Goal: Find specific page/section: Find specific page/section

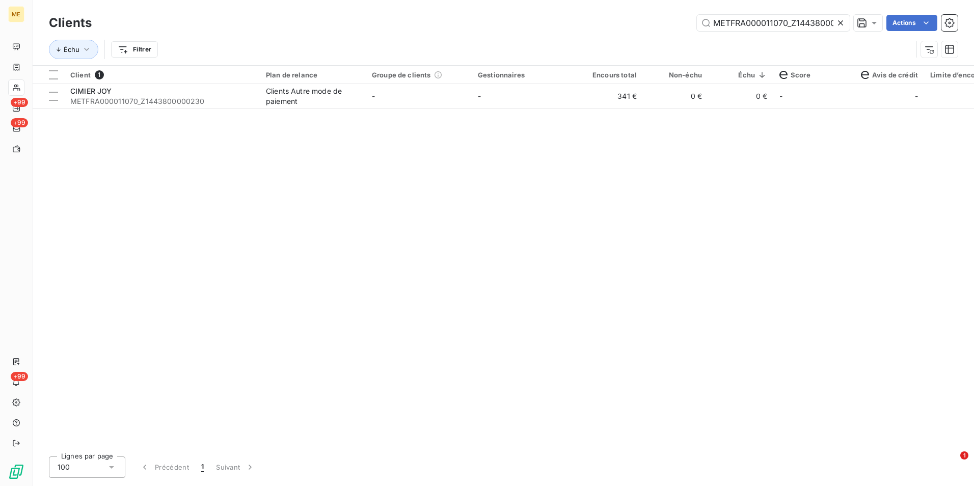
click at [839, 23] on icon at bounding box center [840, 22] width 5 height 5
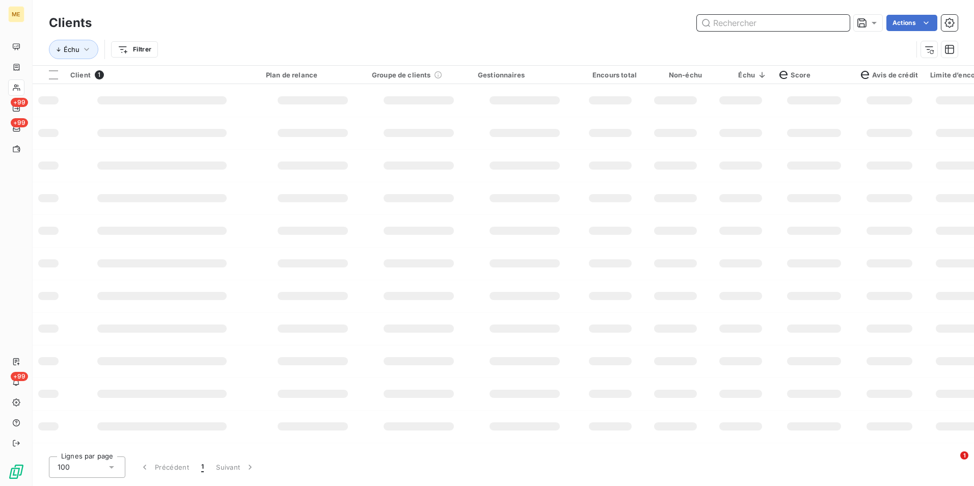
click at [839, 23] on input "text" at bounding box center [773, 23] width 153 height 16
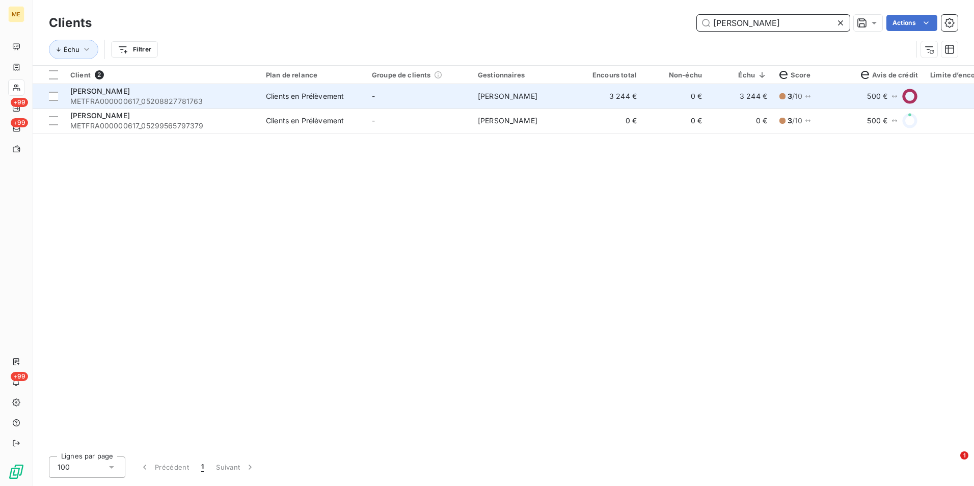
type input "[PERSON_NAME]"
click at [314, 101] on td "Clients en Prélèvement" at bounding box center [313, 96] width 106 height 24
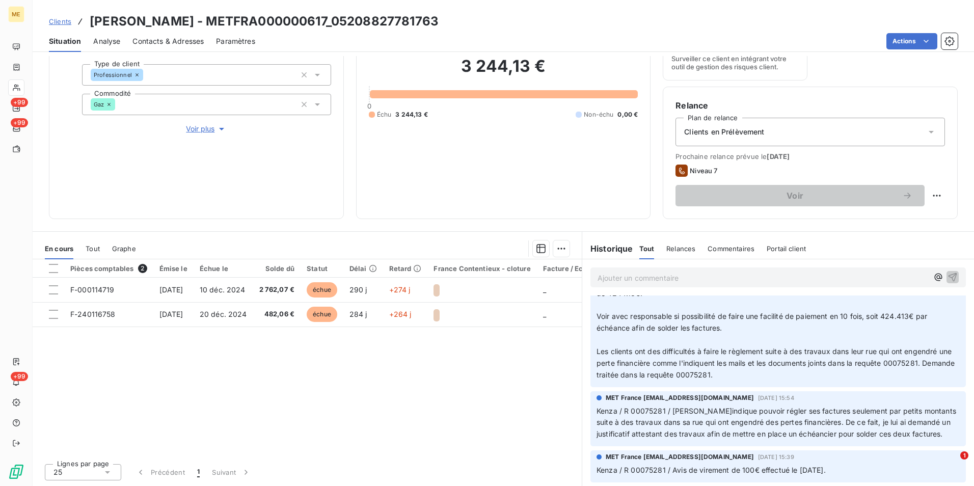
scroll to position [764, 0]
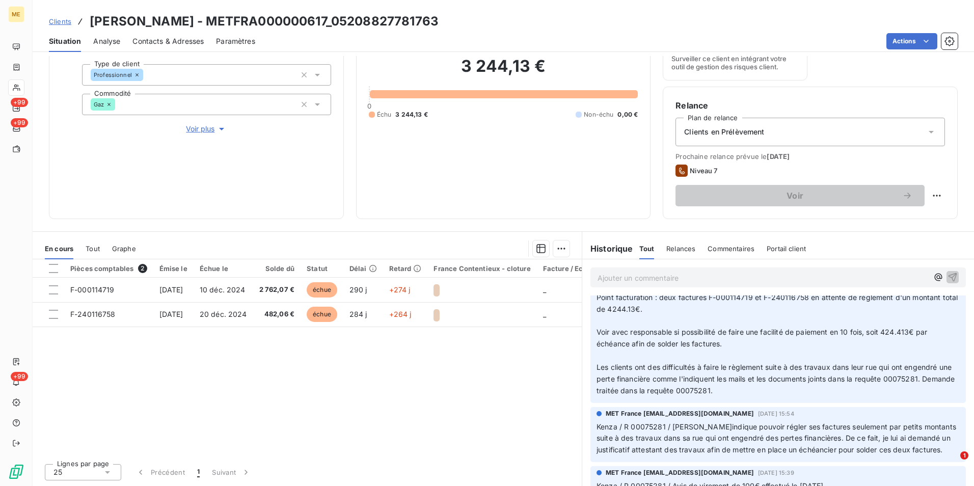
click at [67, 19] on span "Clients" at bounding box center [60, 21] width 22 height 8
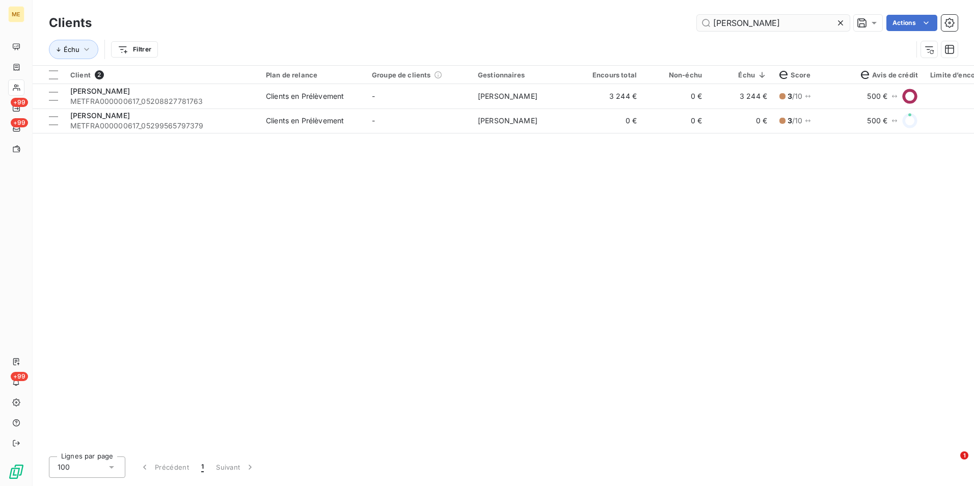
click at [832, 18] on input "[PERSON_NAME]" at bounding box center [773, 23] width 153 height 16
click at [837, 23] on icon at bounding box center [840, 23] width 10 height 10
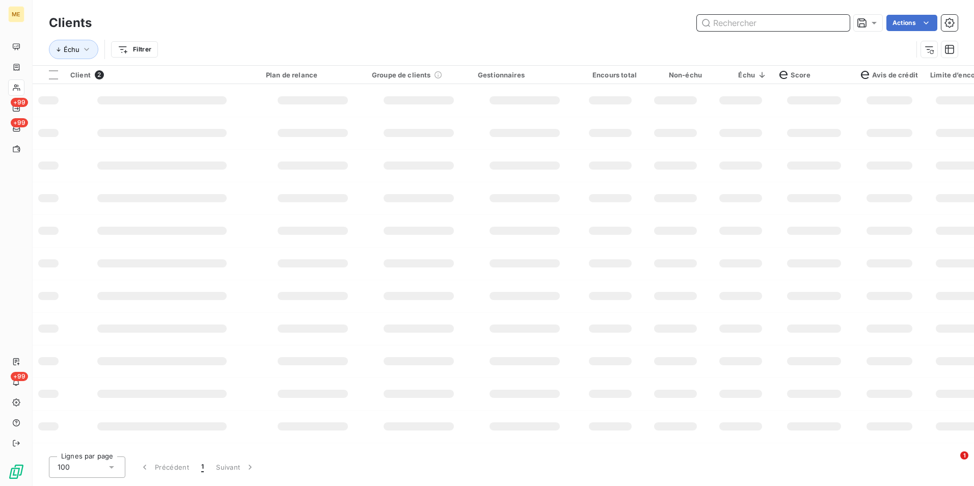
click at [821, 22] on input "text" at bounding box center [773, 23] width 153 height 16
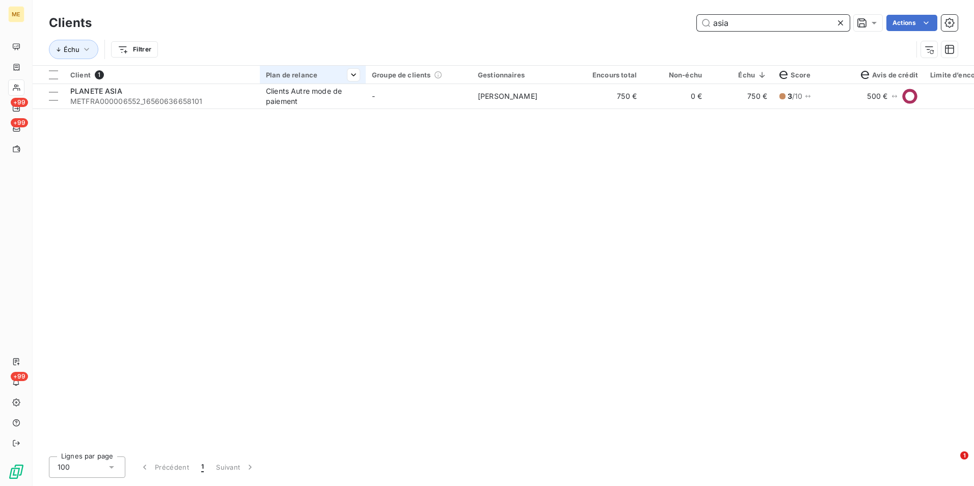
type input "asia"
click at [299, 74] on div "Plan de relance" at bounding box center [313, 75] width 94 height 8
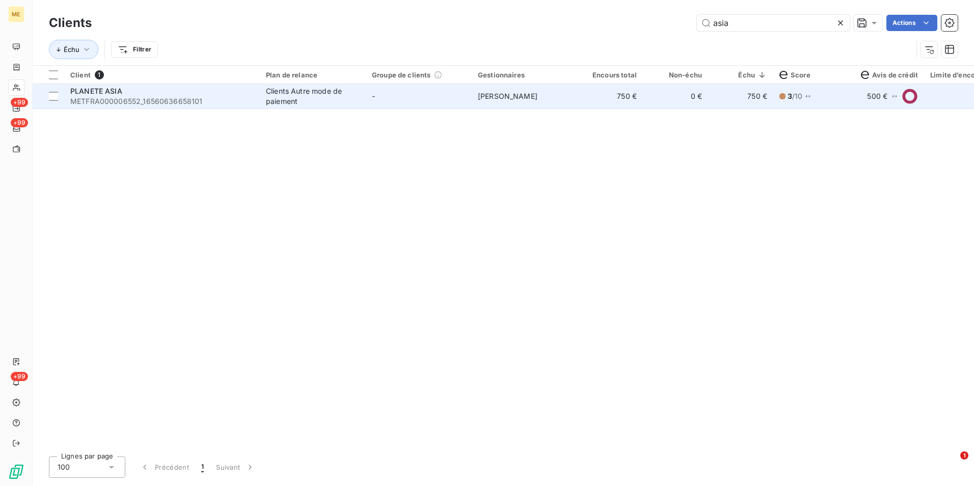
click at [307, 93] on div "Clients Autre mode de paiement" at bounding box center [313, 96] width 94 height 20
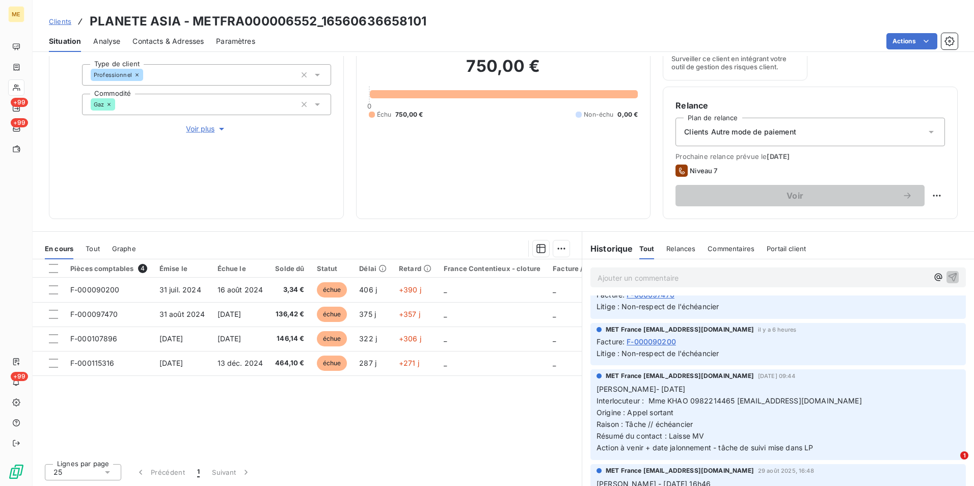
scroll to position [102, 0]
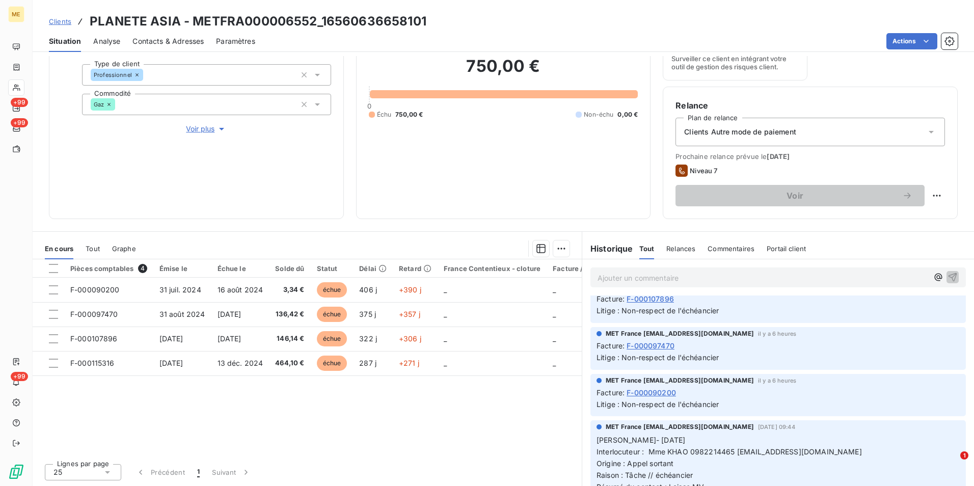
click at [209, 133] on span "Voir plus" at bounding box center [206, 129] width 41 height 10
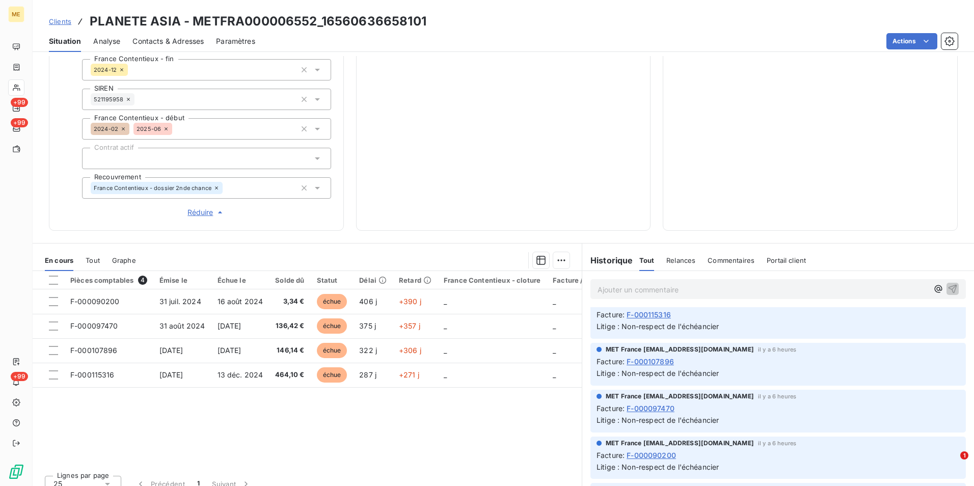
scroll to position [0, 0]
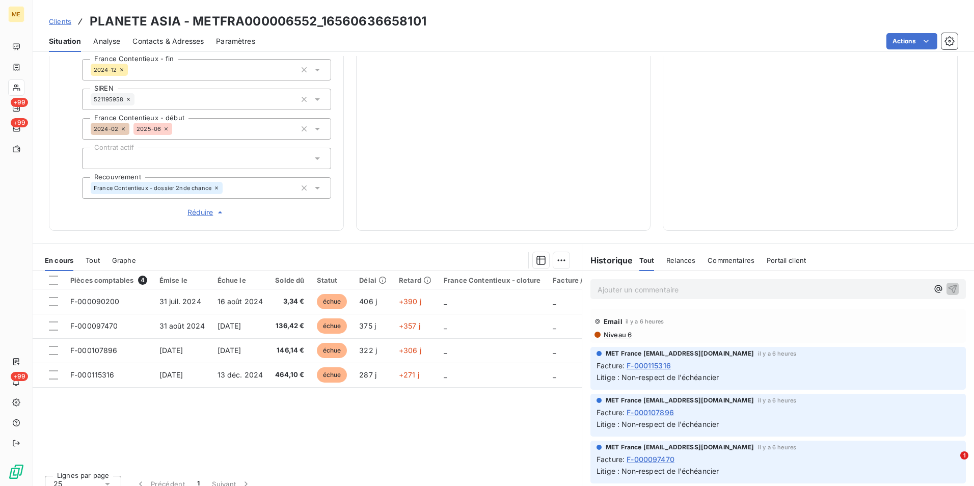
click at [51, 19] on span "Clients" at bounding box center [60, 21] width 22 height 8
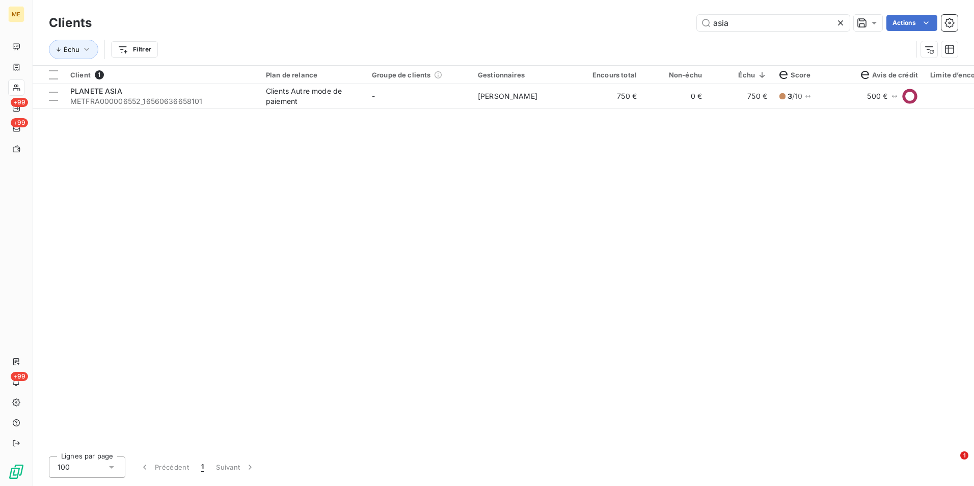
click at [842, 20] on icon at bounding box center [840, 23] width 10 height 10
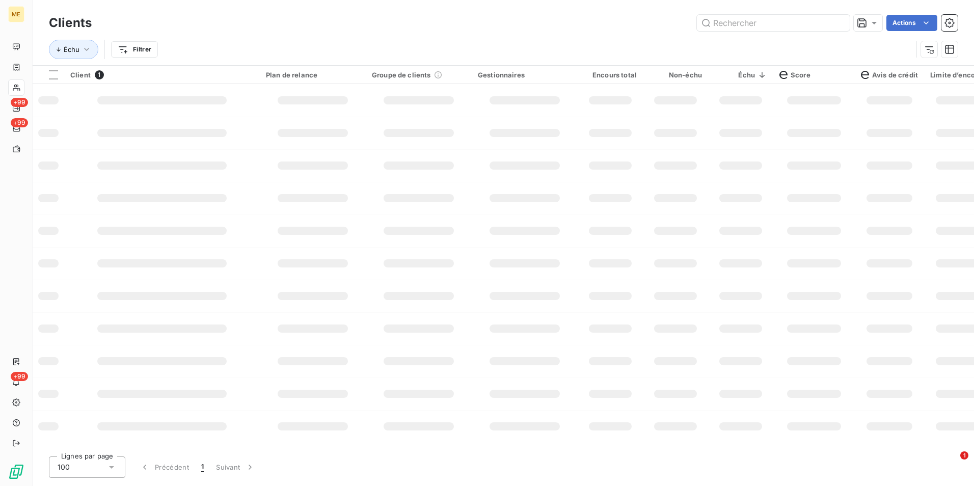
click at [824, 38] on div "Échu Filtrer" at bounding box center [503, 50] width 909 height 32
click at [819, 25] on input "text" at bounding box center [773, 23] width 153 height 16
paste input "METFRA000001647"
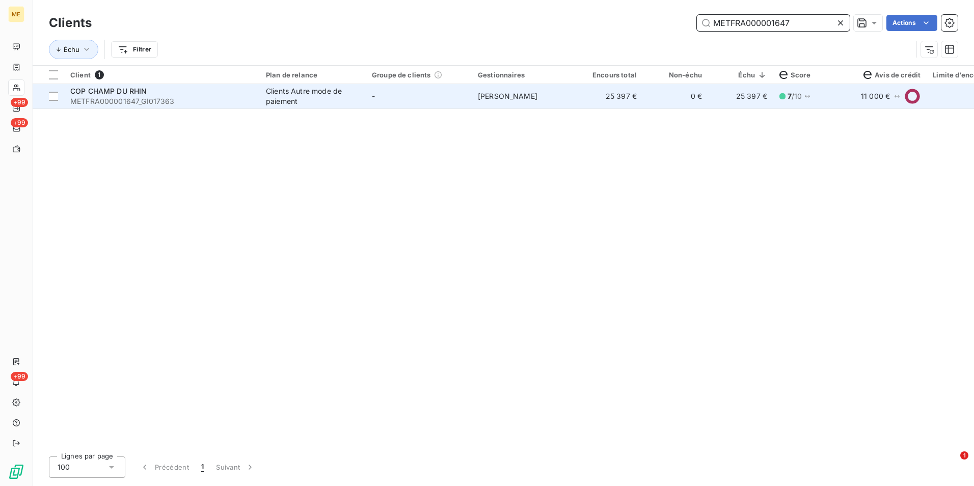
type input "METFRA000001647"
click at [317, 95] on div "Clients Autre mode de paiement" at bounding box center [313, 96] width 94 height 20
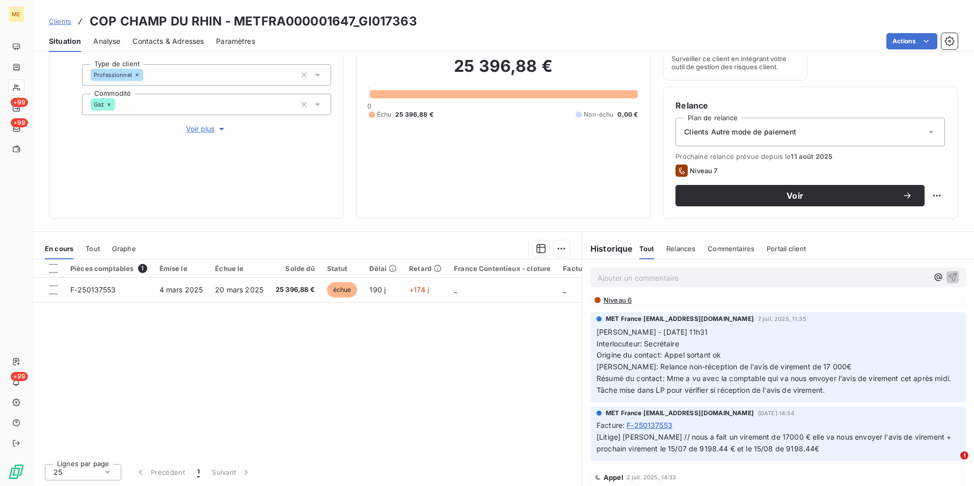
scroll to position [204, 0]
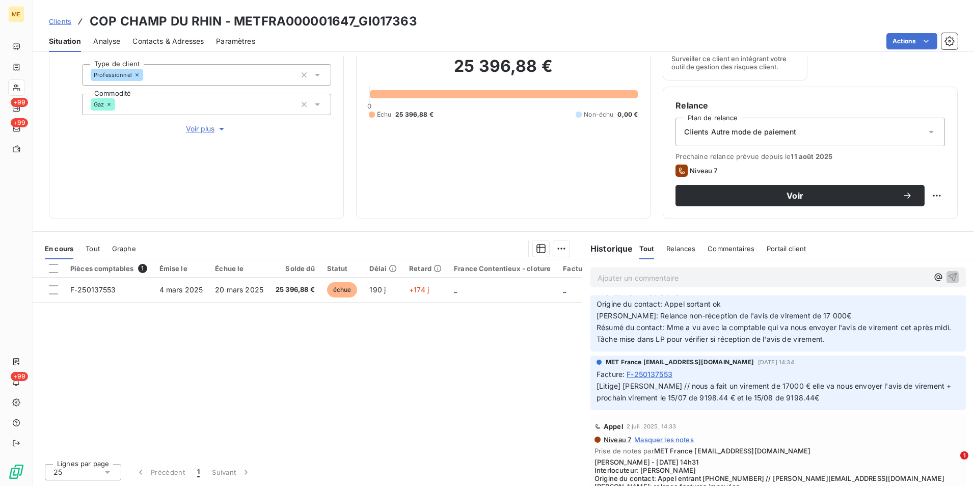
click at [62, 21] on span "Clients" at bounding box center [60, 21] width 22 height 8
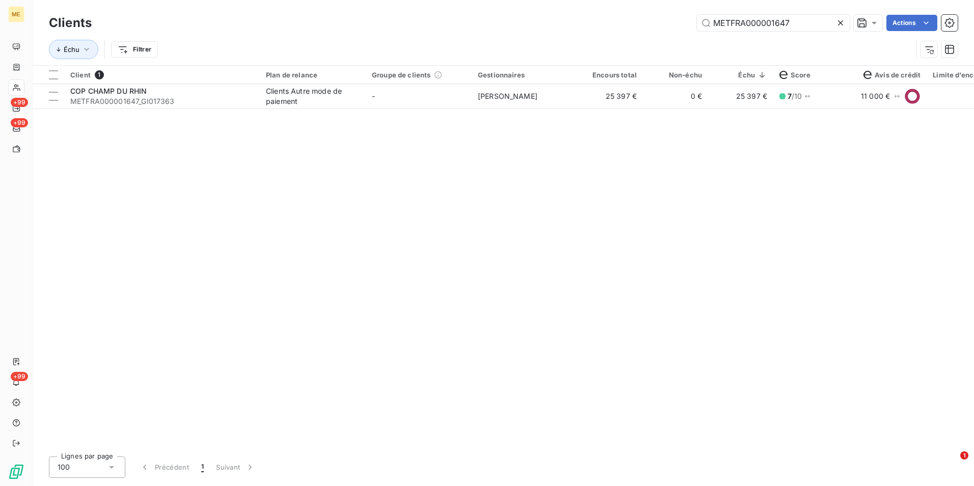
click at [838, 25] on icon at bounding box center [840, 23] width 10 height 10
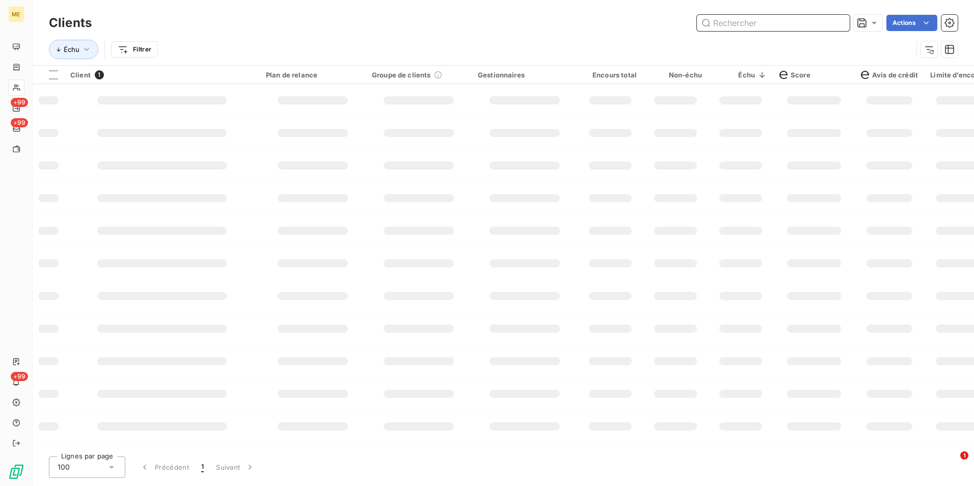
click at [838, 25] on input "text" at bounding box center [773, 23] width 153 height 16
paste input "GARAGE DE [PERSON_NAME]"
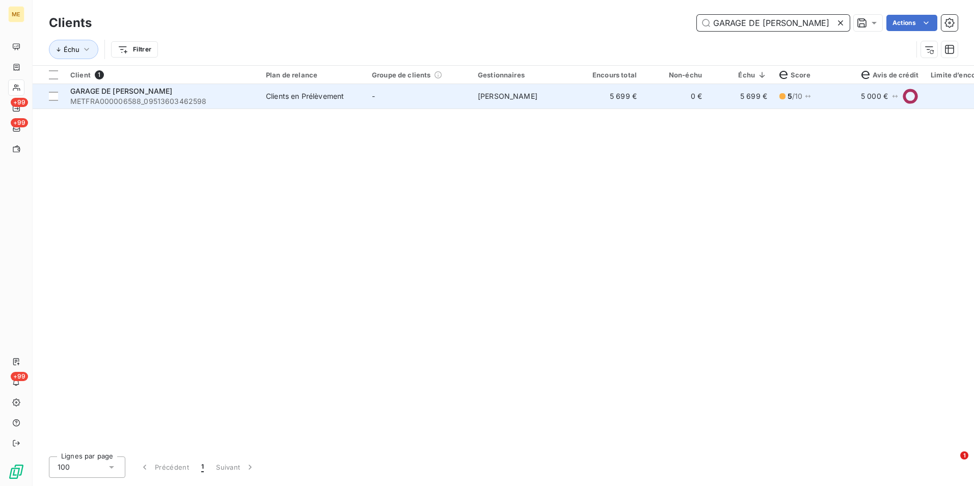
type input "GARAGE DE [PERSON_NAME]"
click at [285, 100] on div "Clients en Prélèvement" at bounding box center [305, 96] width 78 height 10
